Goal: Obtain resource: Download file/media

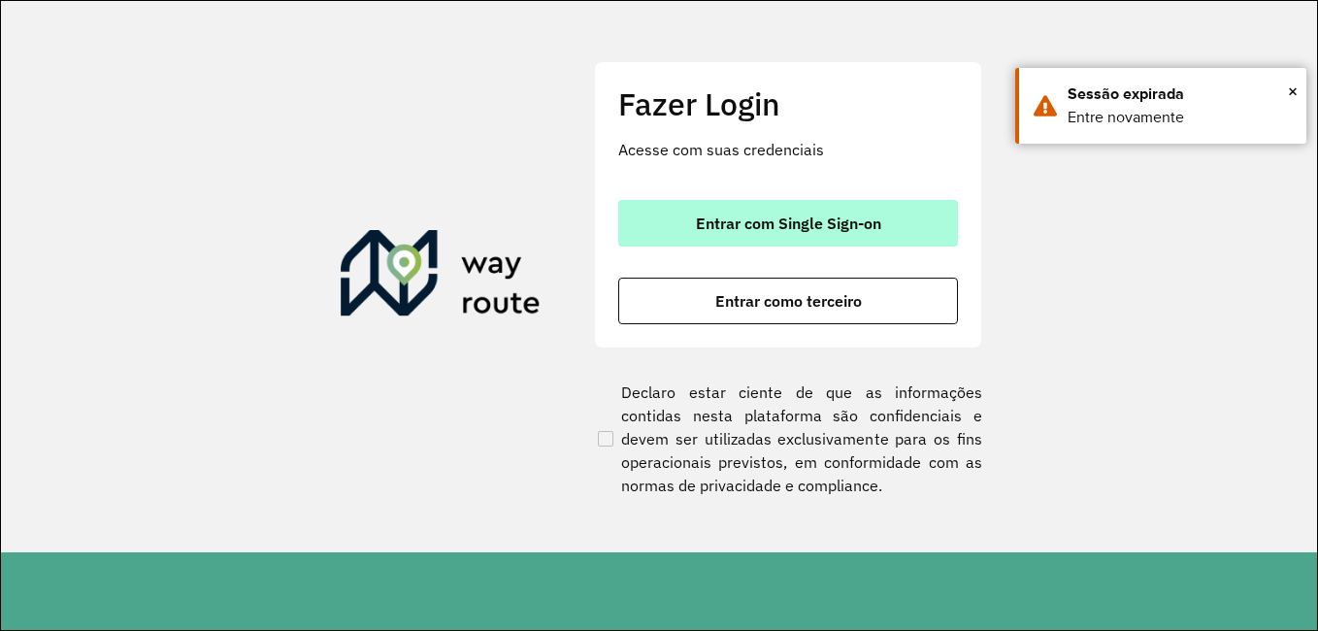
click at [760, 207] on button "Entrar com Single Sign-on" at bounding box center [788, 223] width 340 height 47
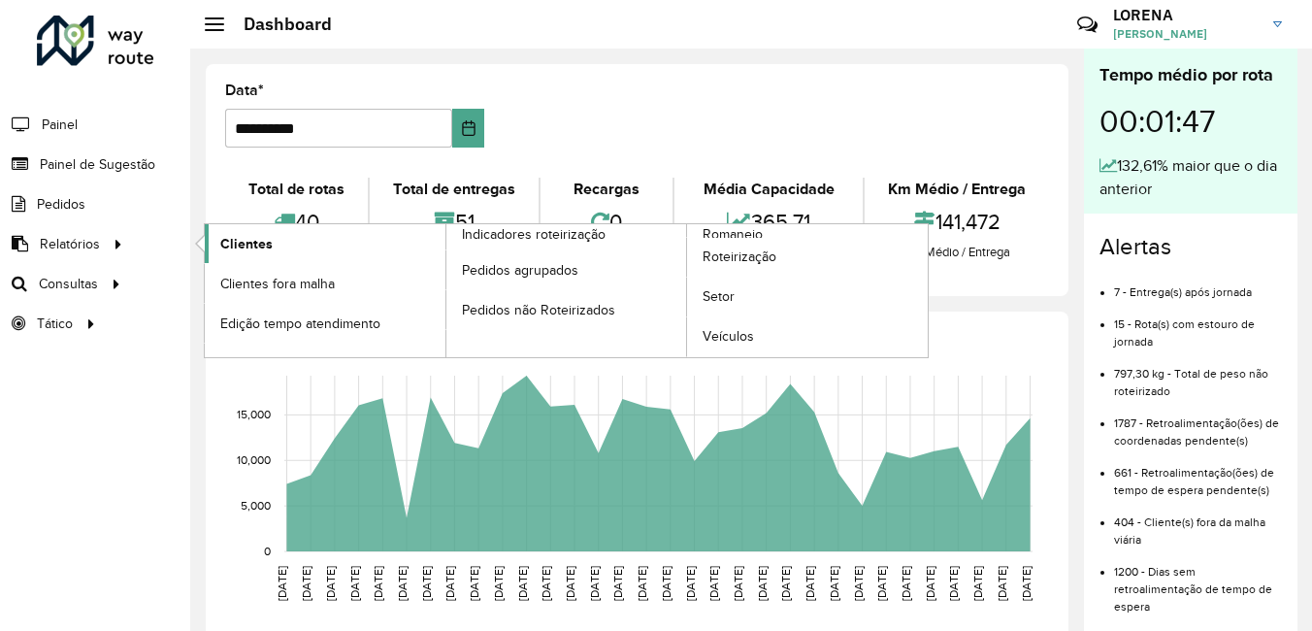
click at [255, 241] on span "Clientes" at bounding box center [246, 244] width 52 height 20
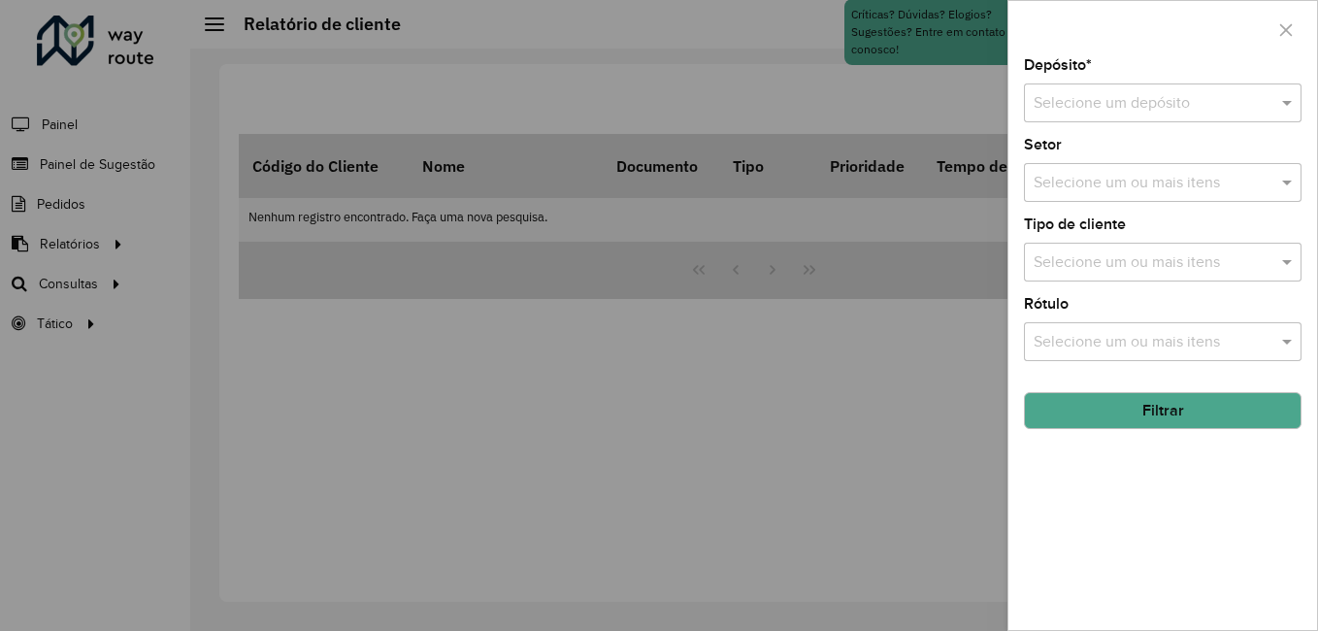
click at [1135, 100] on input "text" at bounding box center [1143, 103] width 219 height 23
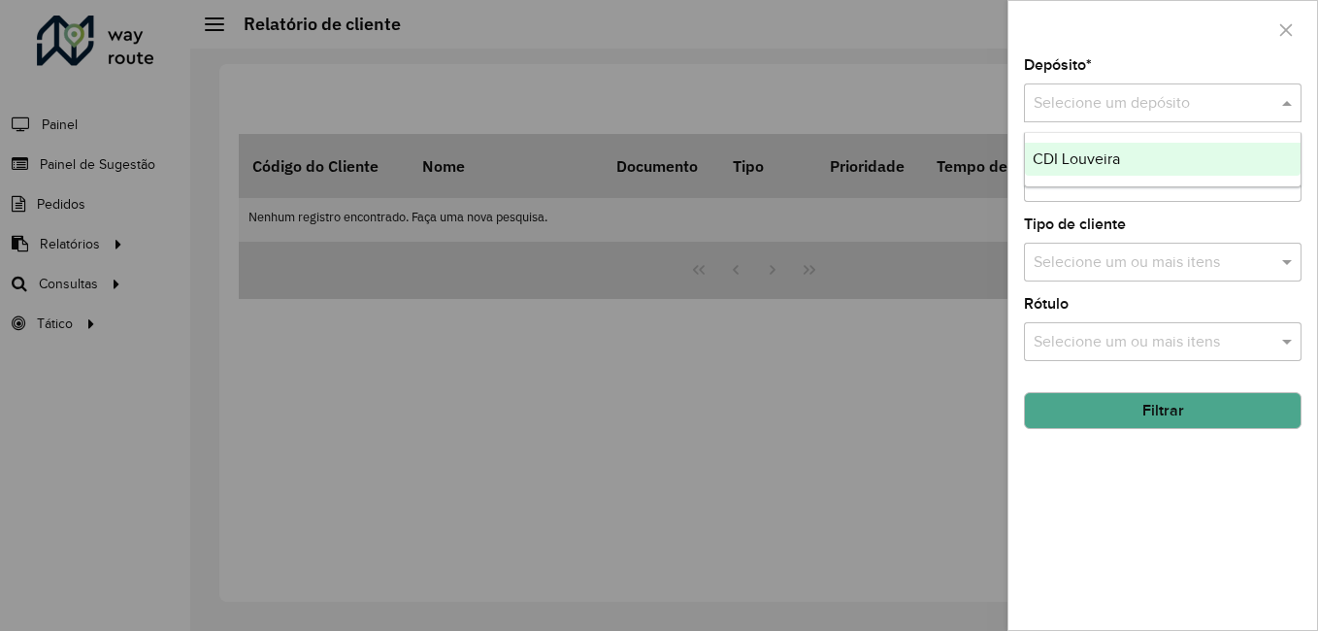
click at [1142, 151] on div "CDI Louveira" at bounding box center [1163, 159] width 276 height 33
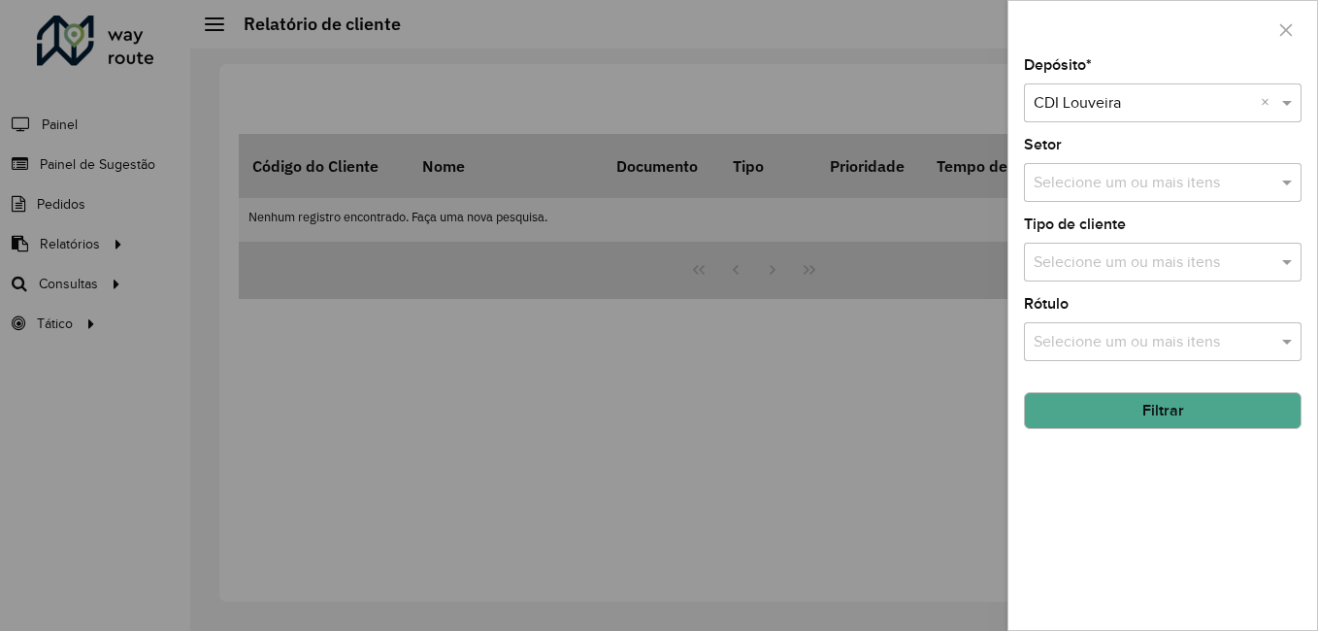
click at [1163, 407] on button "Filtrar" at bounding box center [1163, 410] width 278 height 37
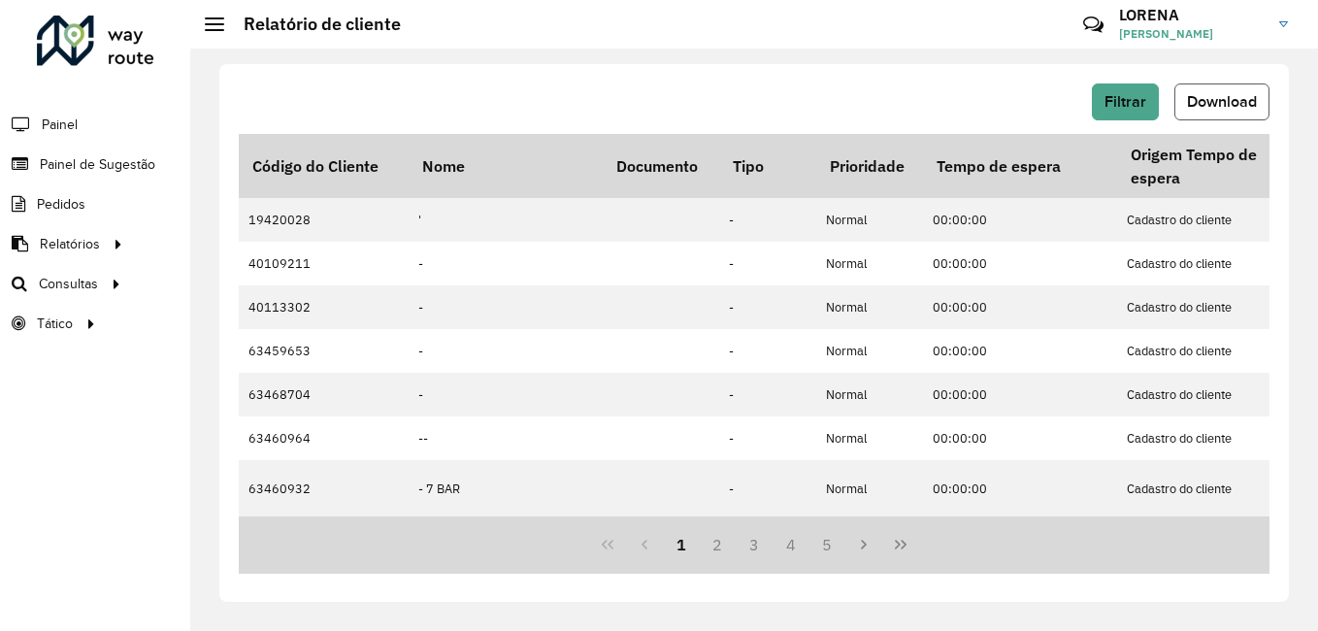
click at [1235, 89] on button "Download" at bounding box center [1221, 101] width 95 height 37
